Goal: Information Seeking & Learning: Check status

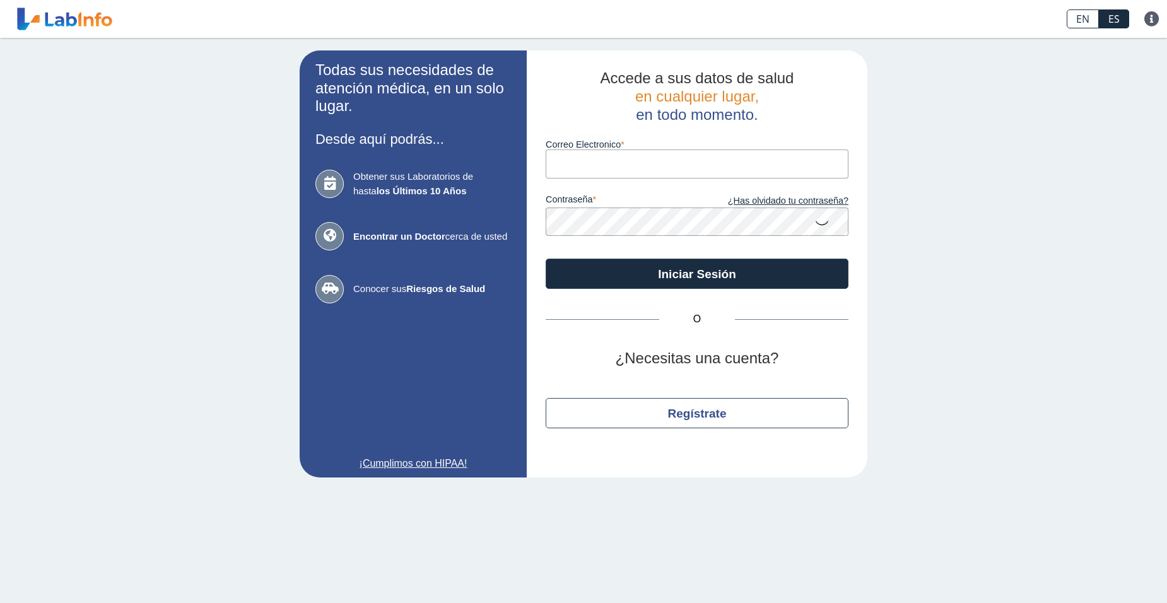
drag, startPoint x: 570, startPoint y: 161, endPoint x: 566, endPoint y: 170, distance: 9.6
click at [566, 170] on input "Correo Electronico" at bounding box center [696, 163] width 303 height 28
type input "E"
type input "R"
type input "[EMAIL_ADDRESS][DOMAIN_NAME]"
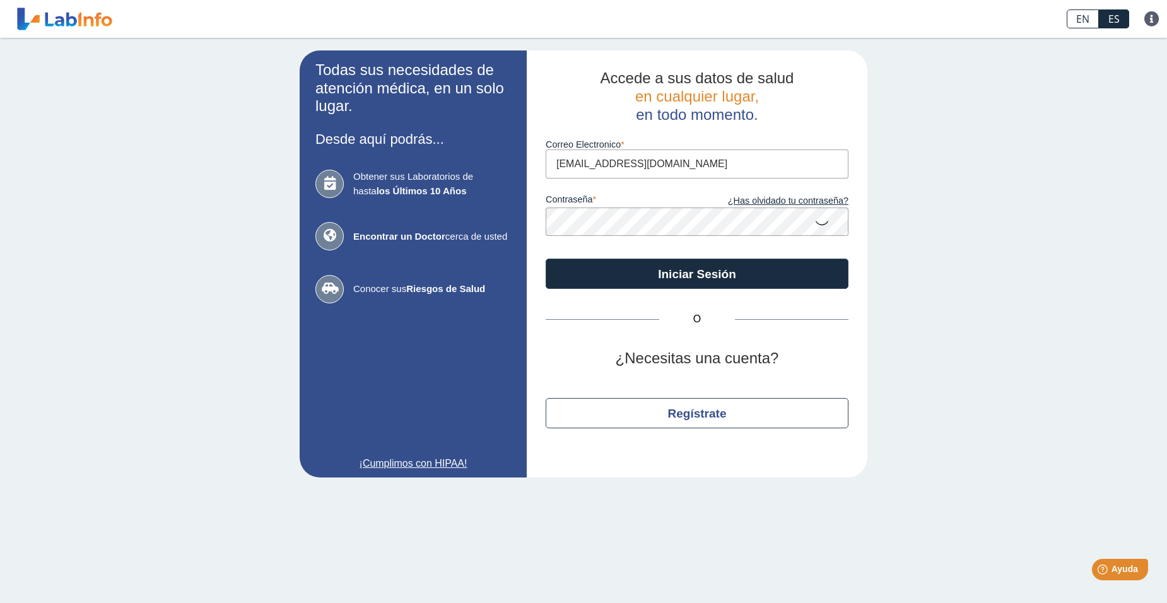
click at [820, 222] on icon at bounding box center [821, 222] width 15 height 25
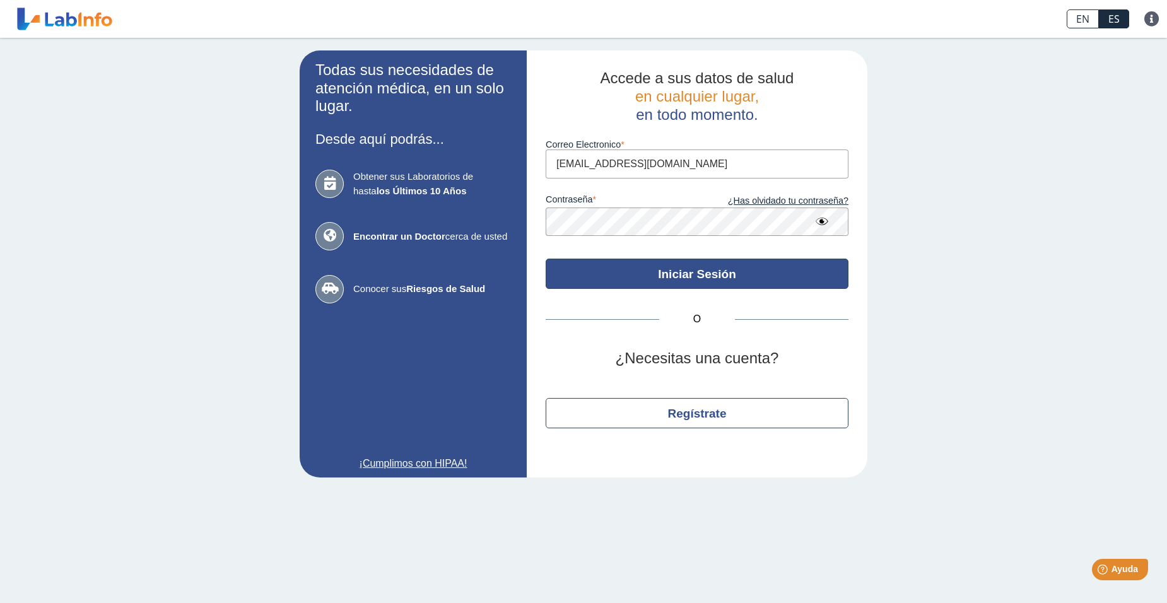
click at [624, 279] on button "Iniciar Sesión" at bounding box center [696, 274] width 303 height 30
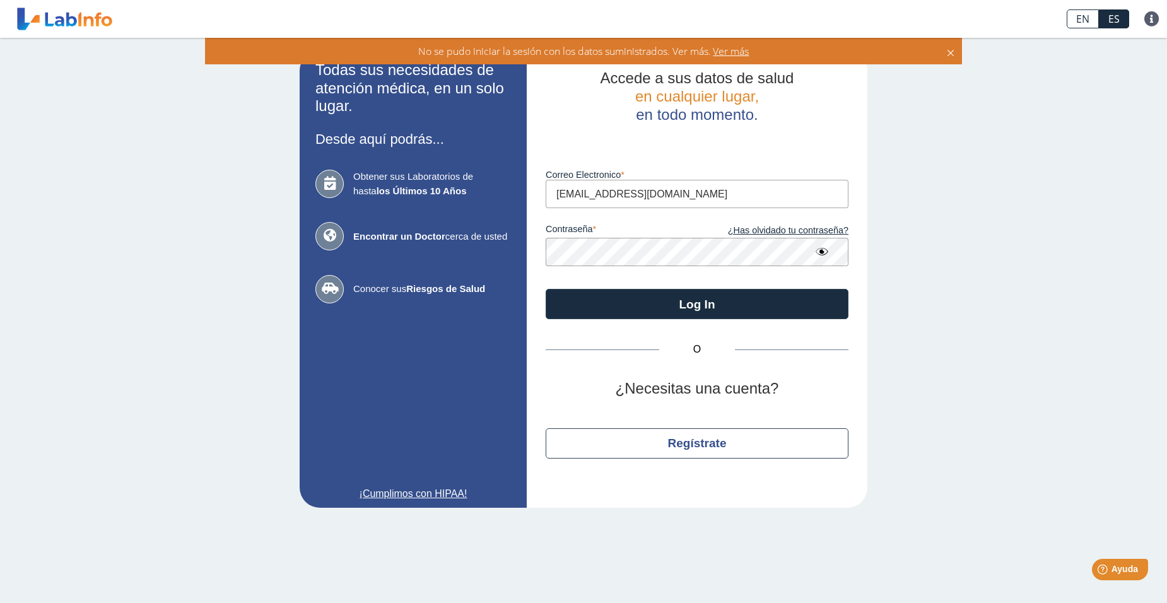
click at [726, 48] on span "Ver más" at bounding box center [730, 51] width 38 height 14
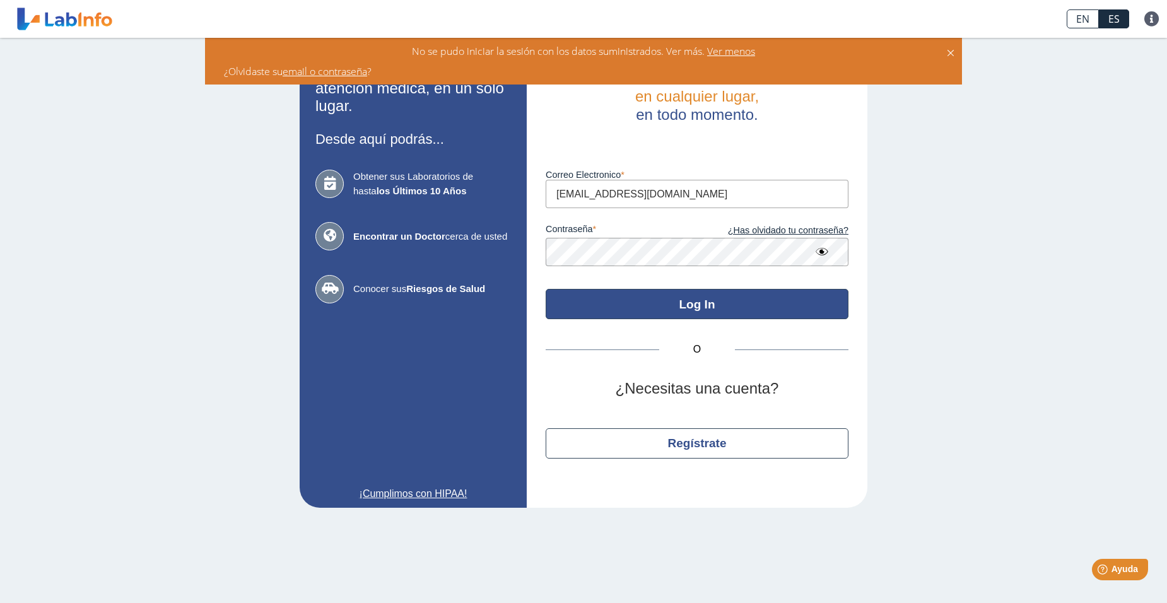
click at [633, 304] on button "Log In" at bounding box center [696, 304] width 303 height 30
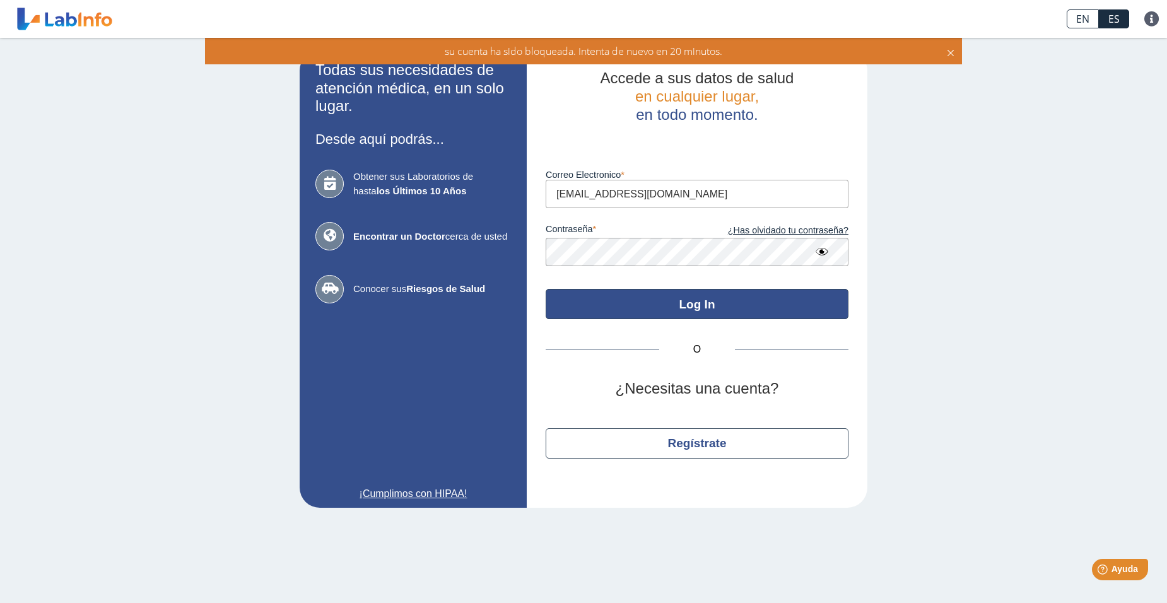
click at [668, 306] on button "Log In" at bounding box center [696, 304] width 303 height 30
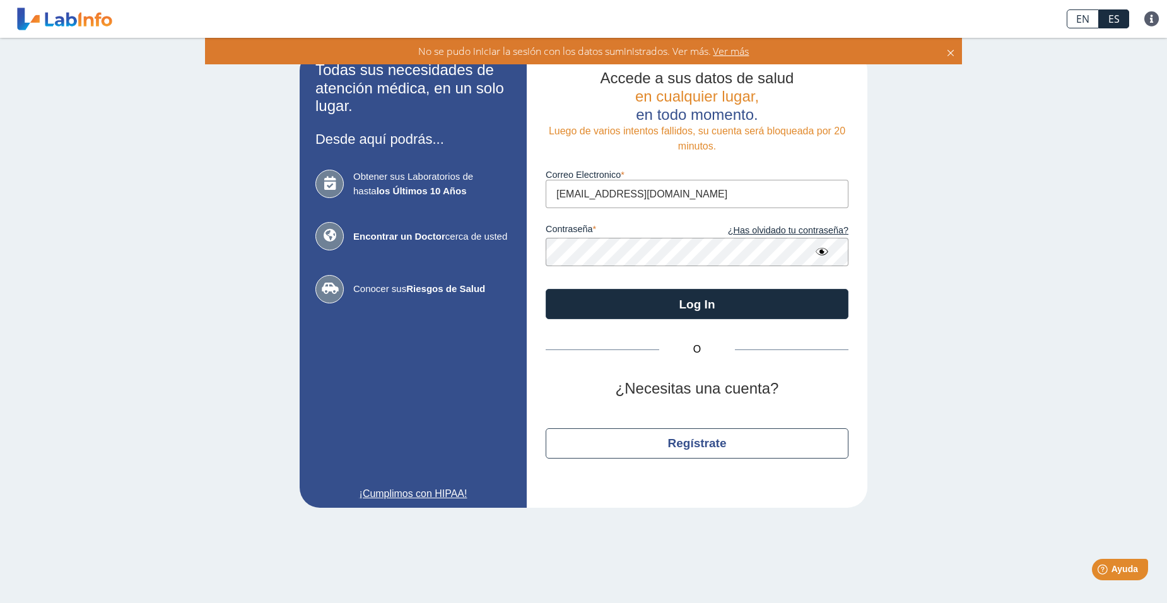
click at [737, 58] on div "No se pudo iniciar la sesión con los datos suministrados. Ver más. Ver más" at bounding box center [583, 51] width 757 height 26
click at [731, 52] on span "Ver más" at bounding box center [730, 51] width 38 height 14
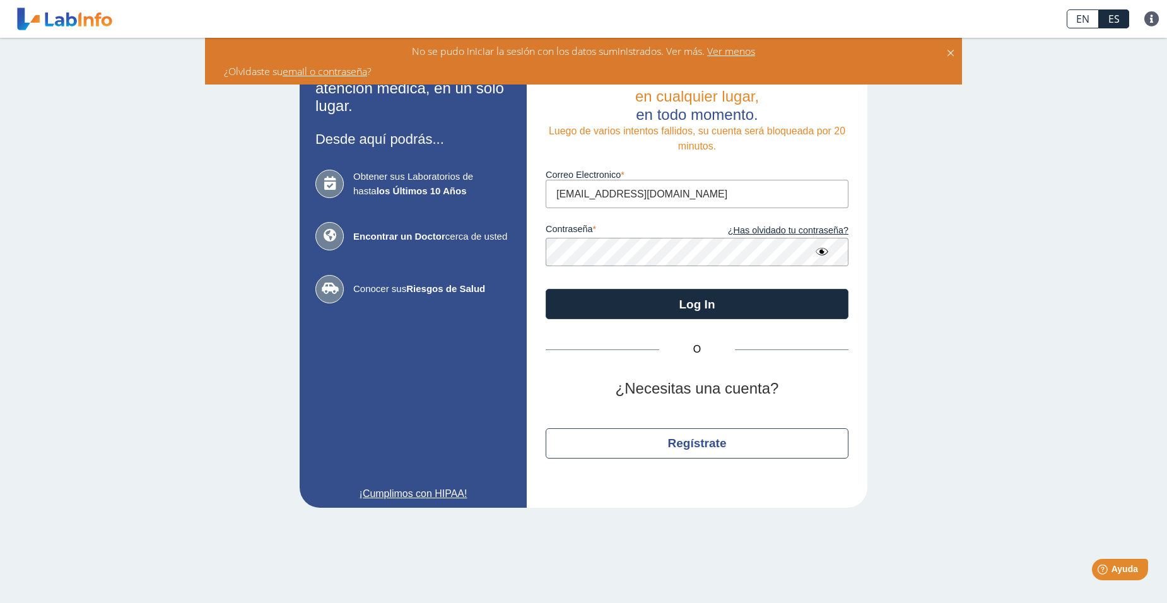
click at [324, 73] on link "email o contraseña" at bounding box center [324, 71] width 84 height 14
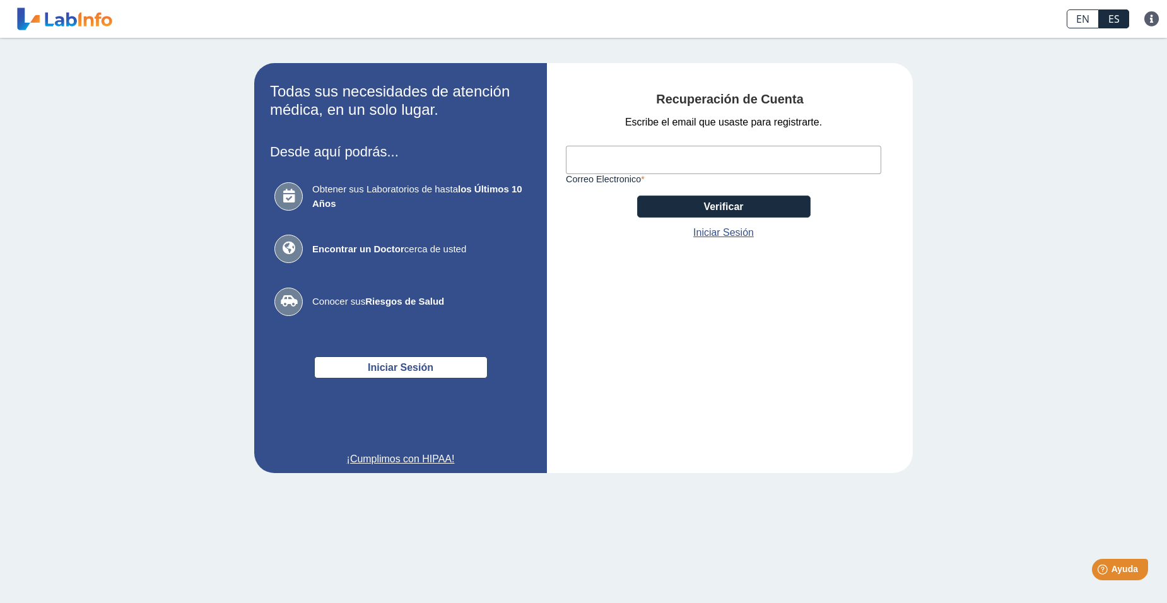
click at [634, 156] on input "Correo Electronico" at bounding box center [723, 160] width 315 height 28
type input "[EMAIL_ADDRESS][DOMAIN_NAME]"
click at [743, 206] on button "Verificar" at bounding box center [723, 206] width 173 height 22
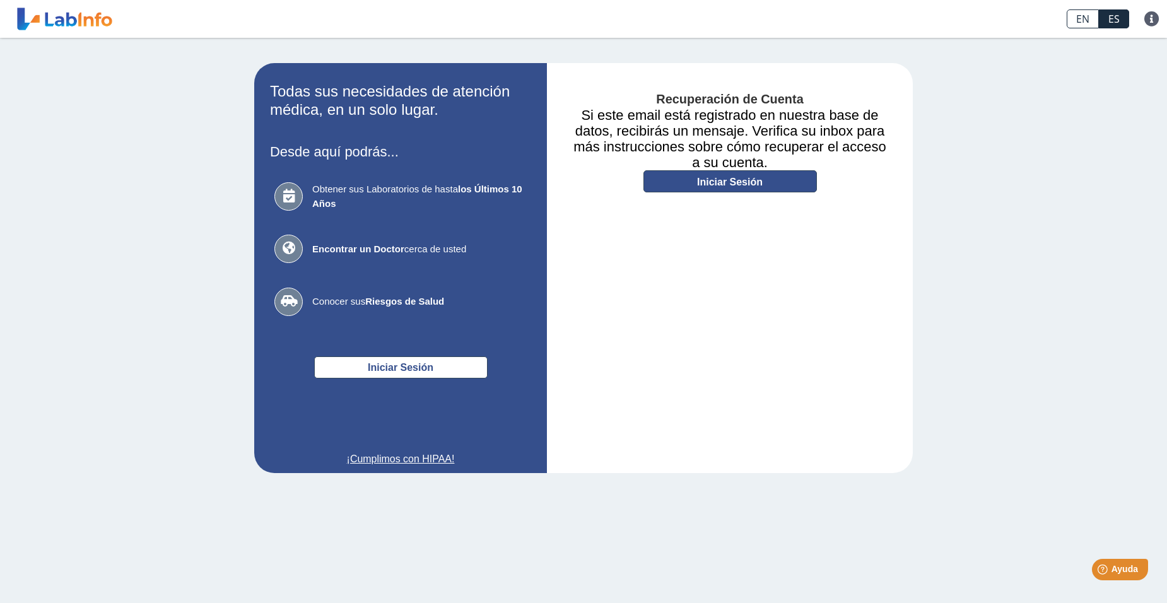
click at [709, 178] on link "Iniciar Sesión" at bounding box center [729, 181] width 173 height 22
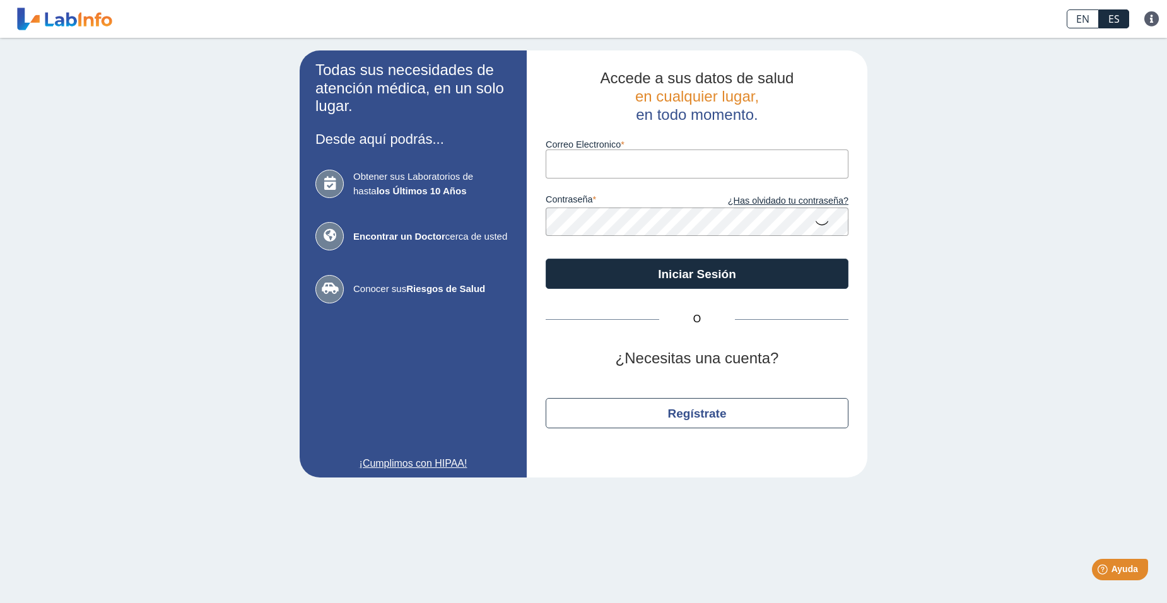
click at [610, 166] on input "Correo Electronico" at bounding box center [696, 163] width 303 height 28
type input "[EMAIL_ADDRESS][DOMAIN_NAME]"
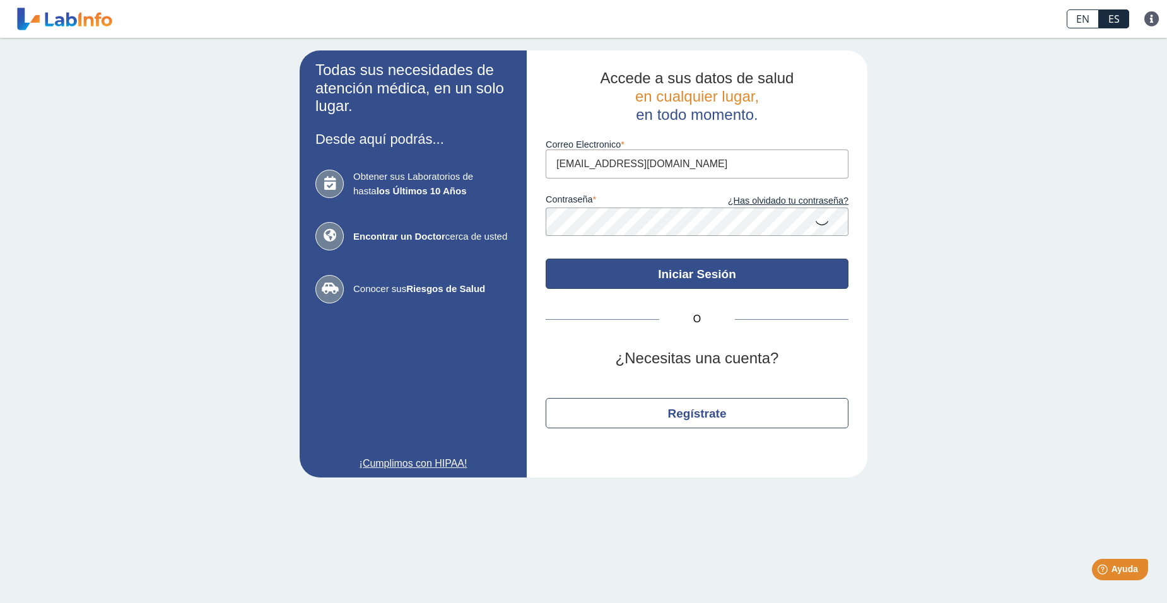
click at [704, 273] on button "Iniciar Sesión" at bounding box center [696, 274] width 303 height 30
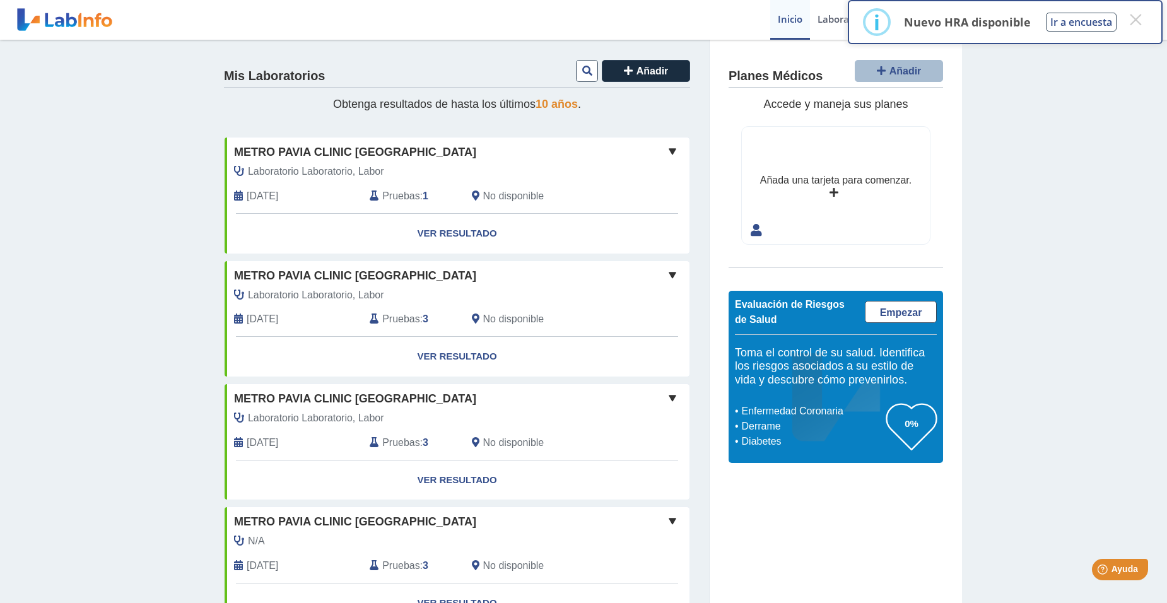
click at [282, 188] on div "Laboratorio Laboratorio, Labor [DATE] Pruebas : 1 No disponible" at bounding box center [428, 188] width 426 height 49
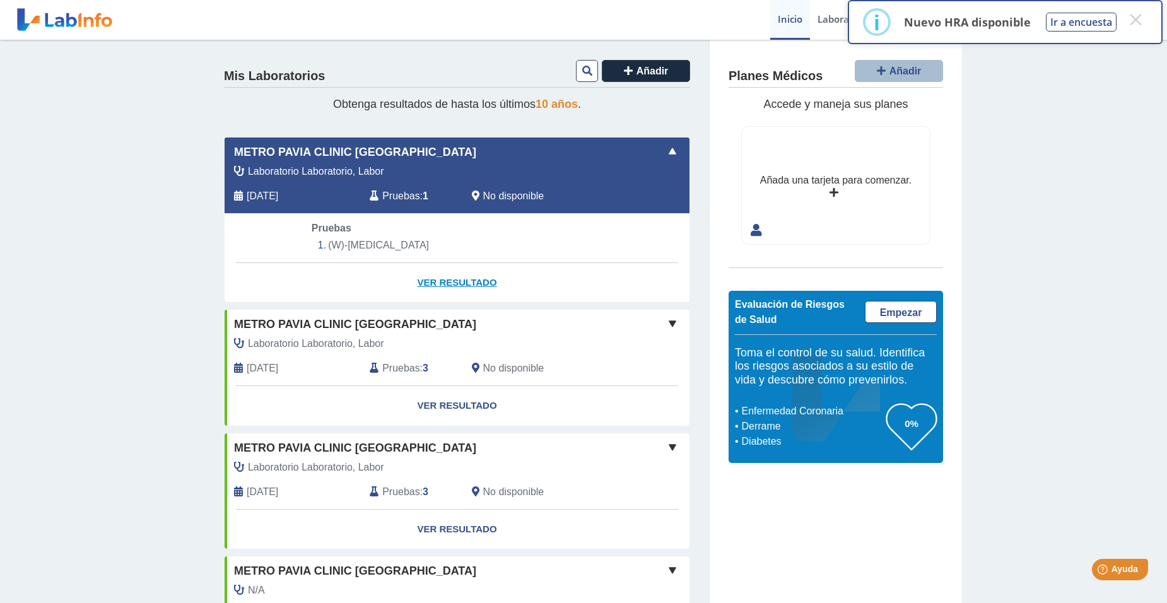
click at [460, 284] on link "Ver Resultado" at bounding box center [456, 283] width 465 height 40
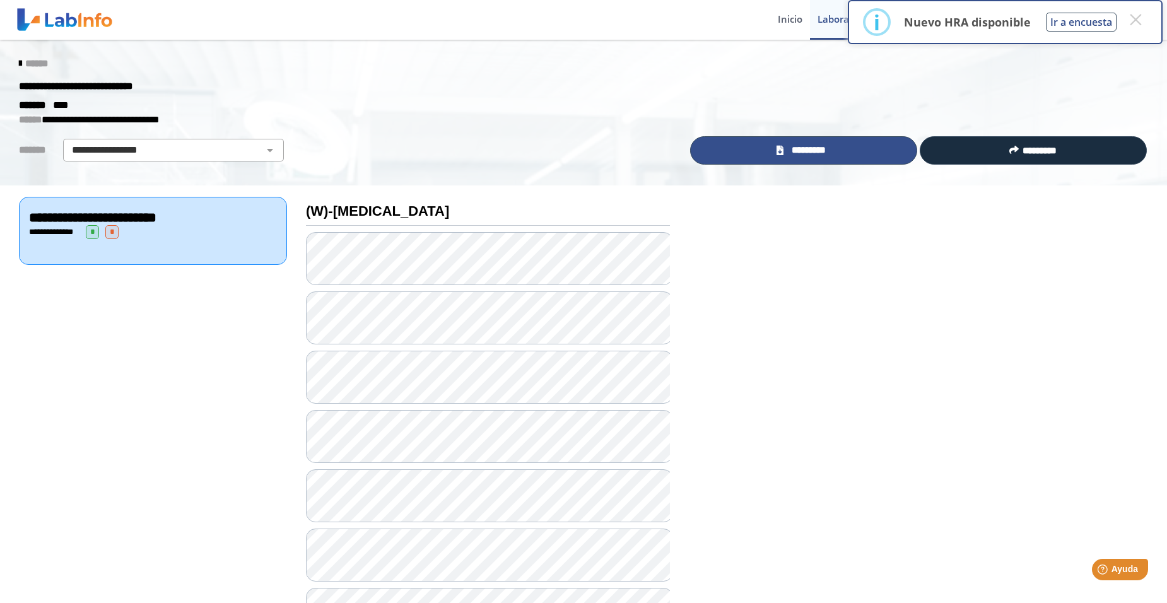
click at [798, 154] on span "*********" at bounding box center [809, 150] width 44 height 15
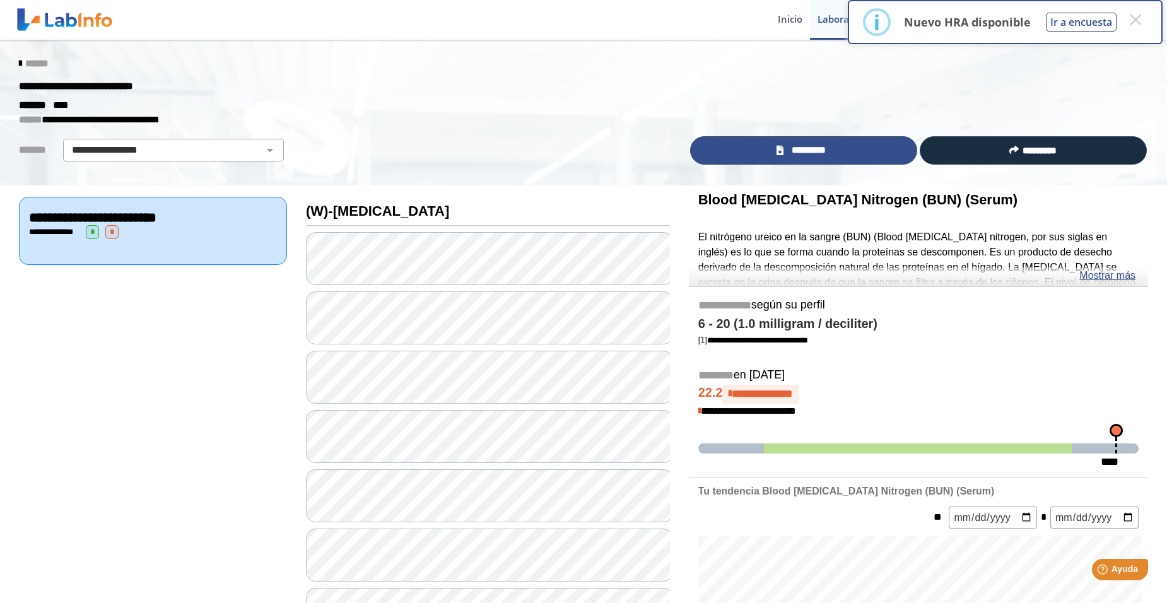
click at [825, 149] on span "*********" at bounding box center [809, 150] width 44 height 15
click at [822, 157] on span "*********" at bounding box center [809, 150] width 44 height 15
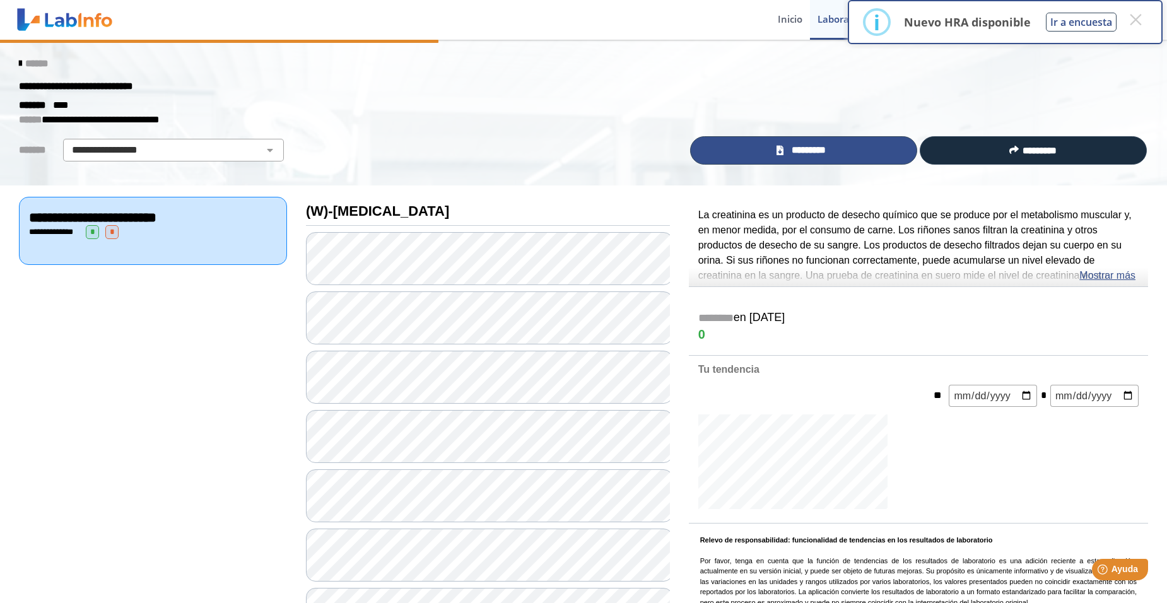
click at [817, 146] on span "*********" at bounding box center [809, 150] width 44 height 15
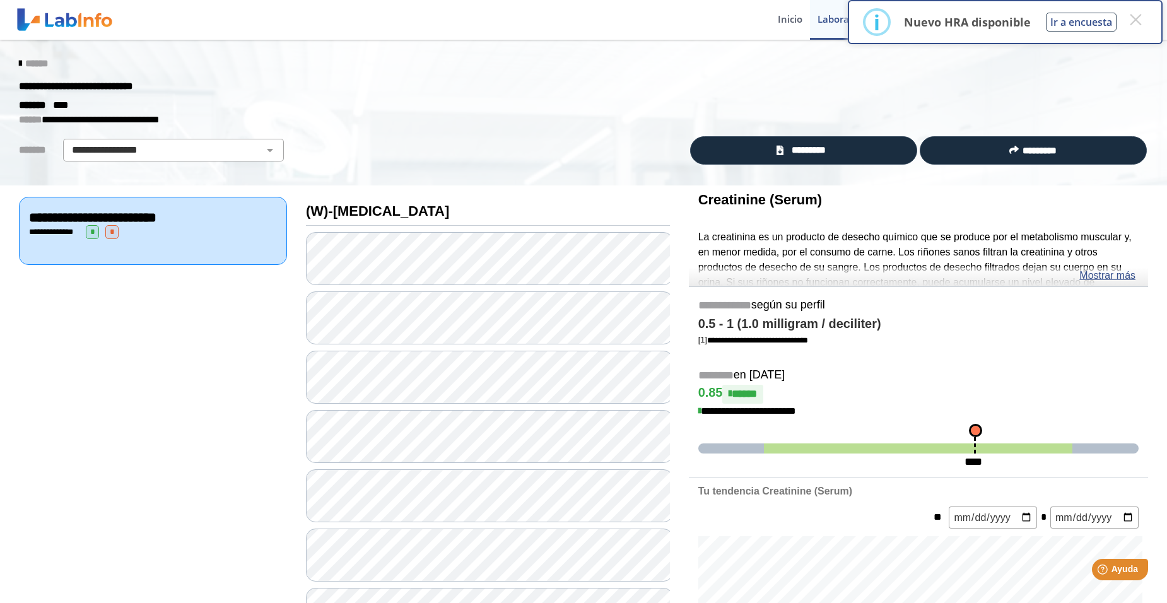
click at [127, 219] on span "**********" at bounding box center [92, 218] width 127 height 14
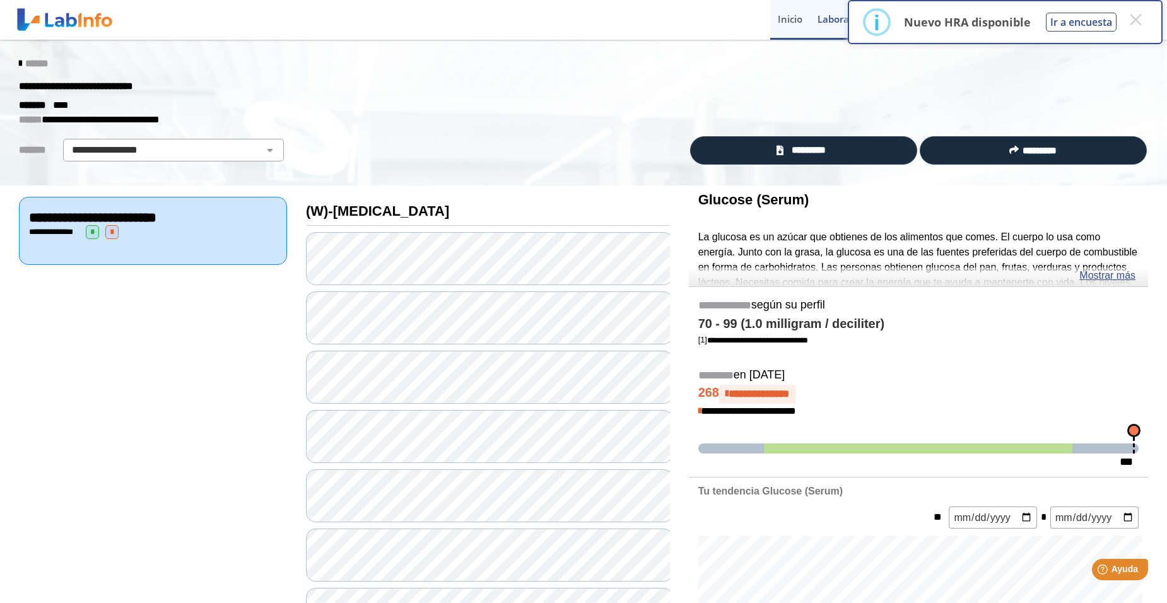
click at [783, 22] on link "Inicio" at bounding box center [790, 20] width 40 height 40
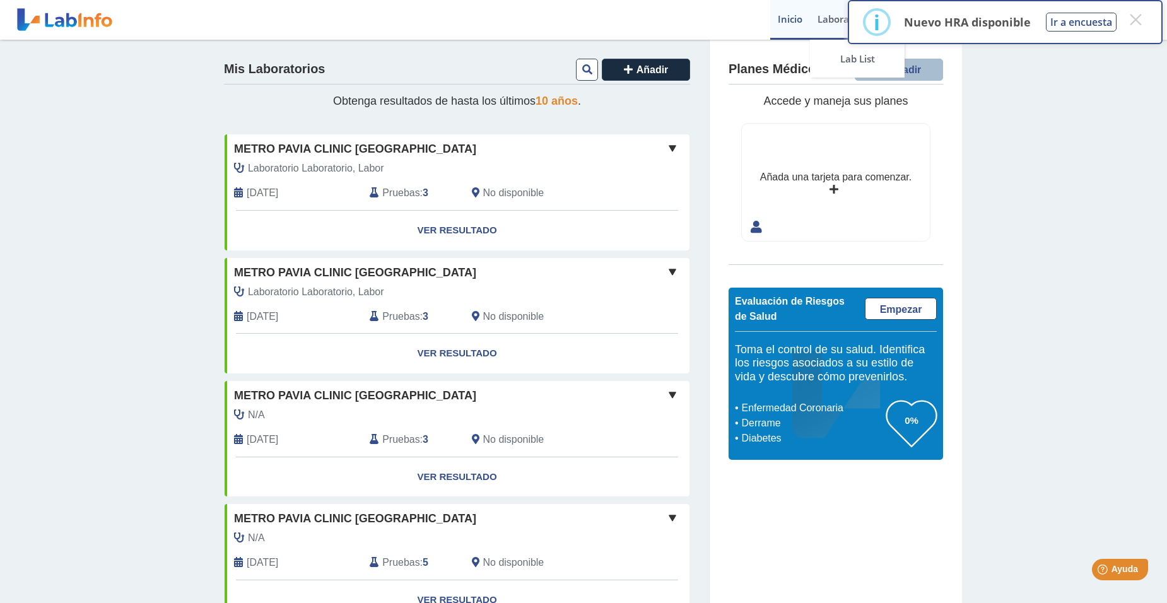
click at [829, 21] on link "Laboratorios" at bounding box center [846, 20] width 73 height 40
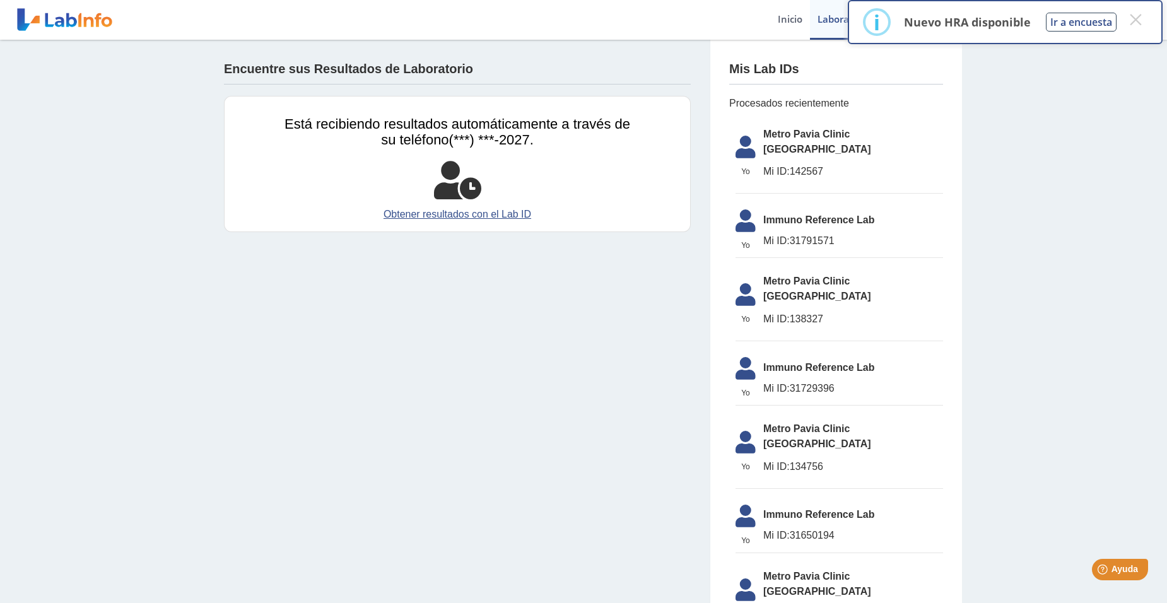
click at [746, 147] on icon at bounding box center [745, 151] width 35 height 30
click at [790, 164] on span "Mi ID: 142567" at bounding box center [853, 171] width 180 height 15
click at [460, 216] on link "Obtener resultados con el Lab ID" at bounding box center [457, 214] width 346 height 15
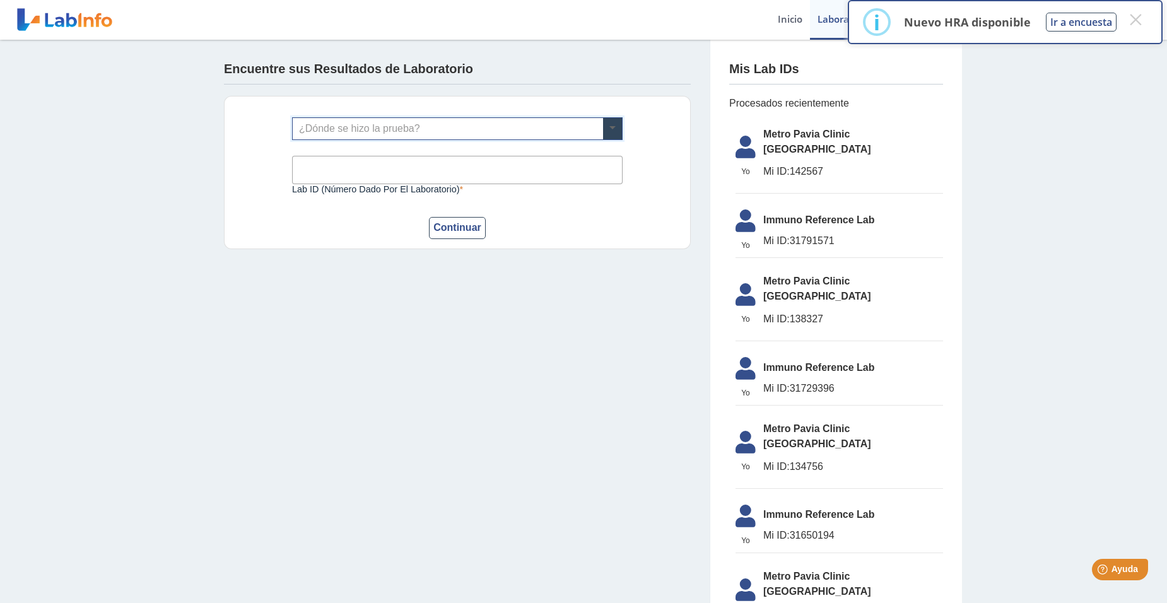
click at [604, 128] on span at bounding box center [612, 128] width 19 height 21
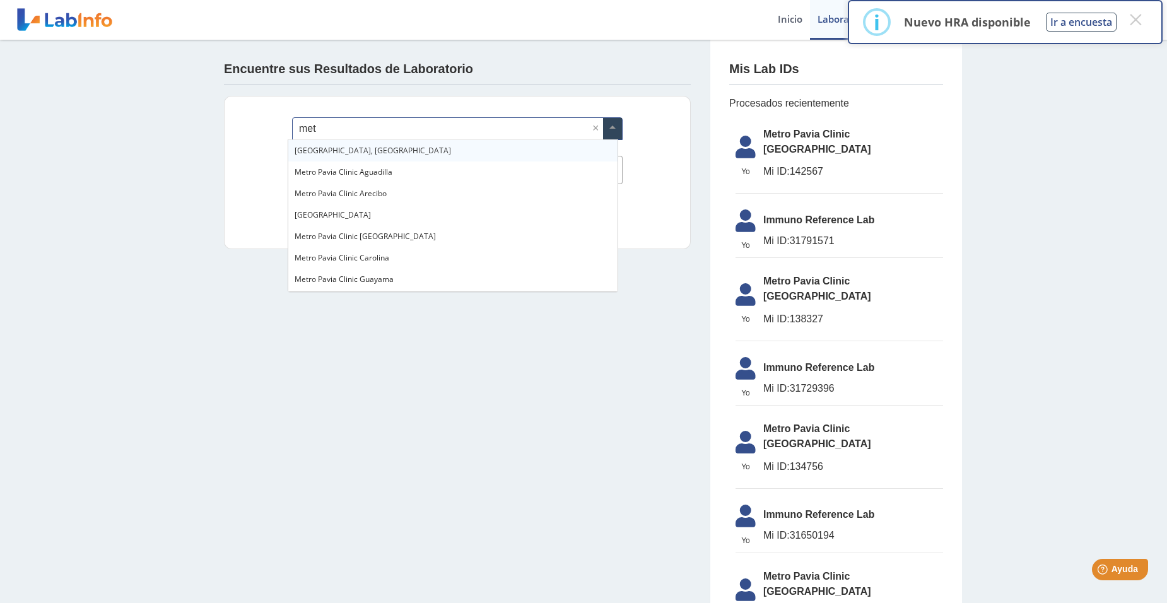
type input "metr"
click at [380, 233] on span "Metro Pavia Clinic [GEOGRAPHIC_DATA]" at bounding box center [364, 236] width 141 height 11
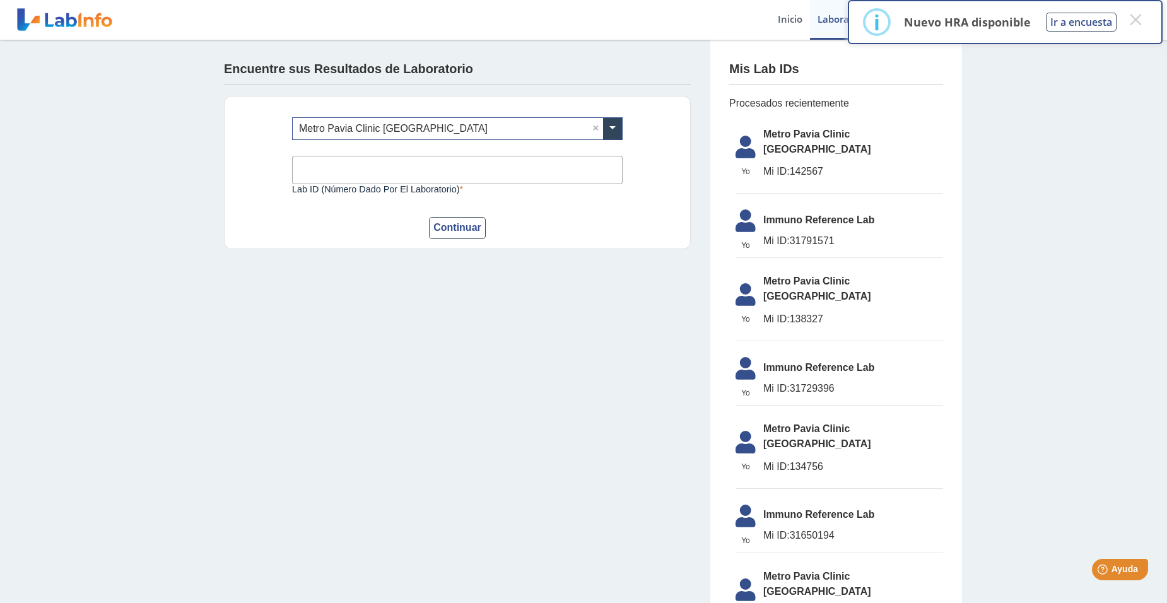
click at [321, 171] on input "Lab ID (número dado por el laboratorio)" at bounding box center [457, 170] width 330 height 28
type input "142567"
click at [457, 223] on button "Continuar" at bounding box center [457, 228] width 57 height 22
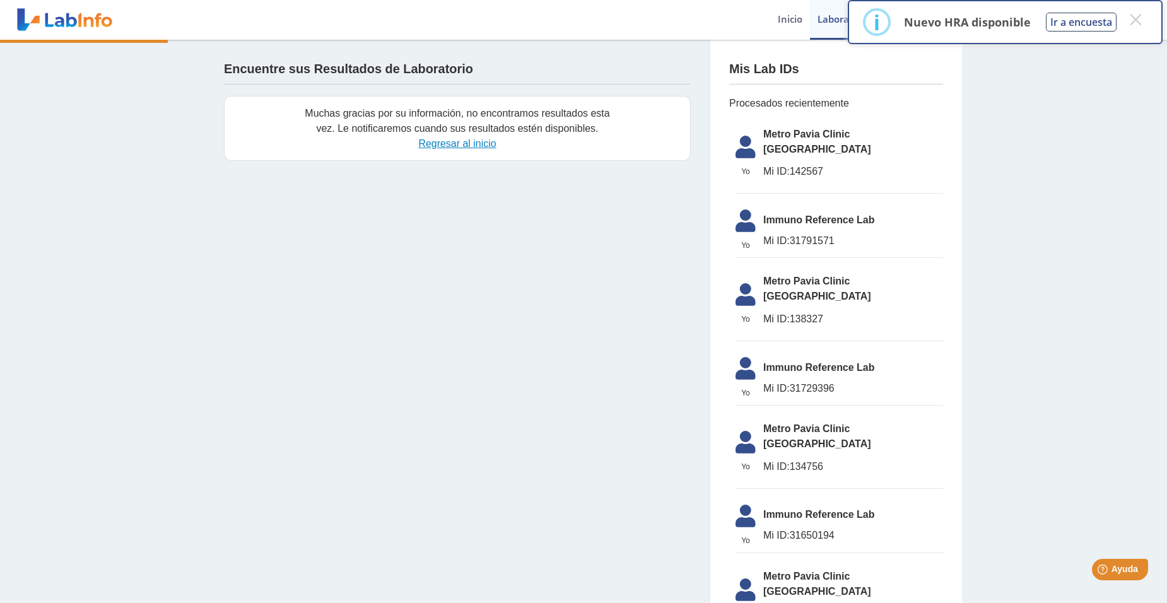
click at [446, 146] on link "Regresar al inicio" at bounding box center [457, 143] width 78 height 11
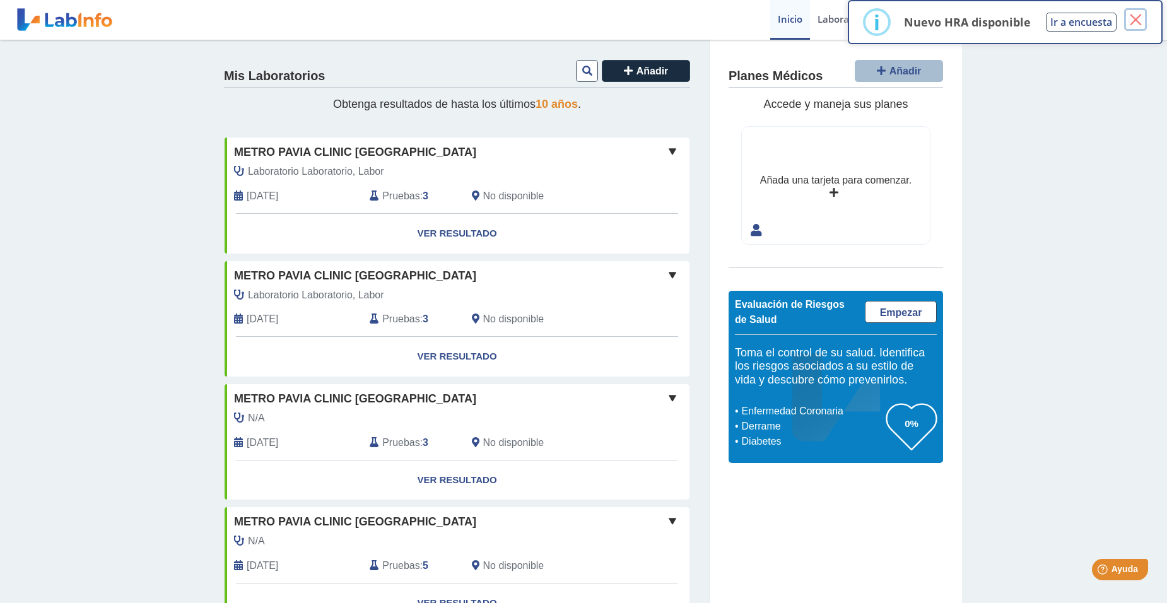
click at [1138, 20] on button "×" at bounding box center [1135, 19] width 23 height 23
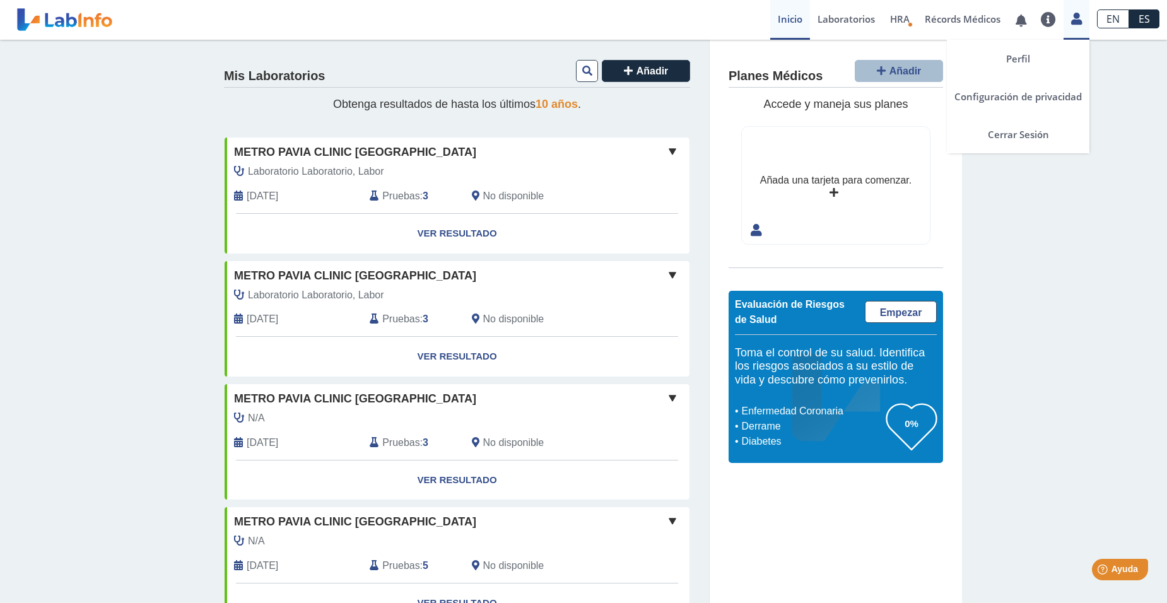
click at [1080, 18] on icon at bounding box center [1076, 18] width 11 height 9
click at [1032, 134] on link "Cerrar Sesión" at bounding box center [1017, 134] width 143 height 38
